Goal: Task Accomplishment & Management: Use online tool/utility

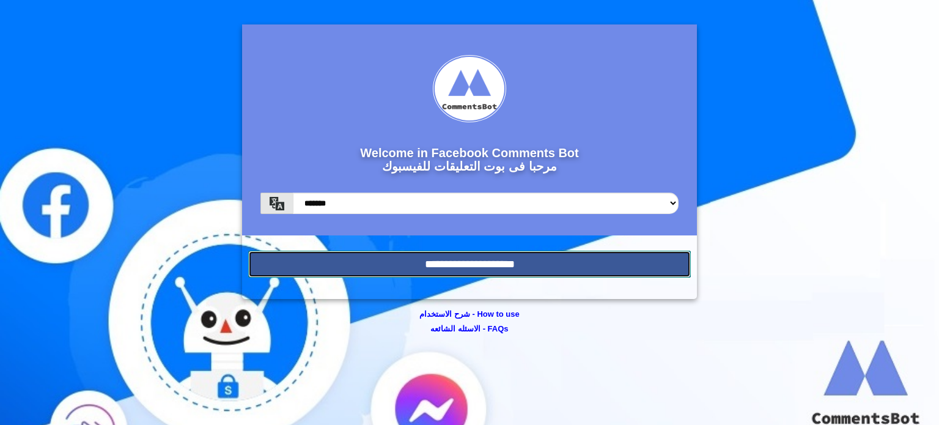
click at [396, 261] on input "**********" at bounding box center [469, 264] width 443 height 27
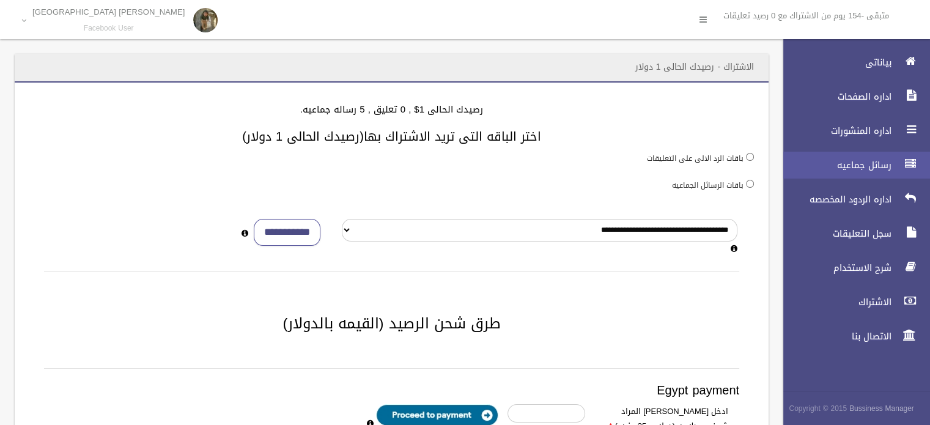
click at [867, 165] on span "رسائل جماعيه" at bounding box center [834, 165] width 122 height 12
